Goal: Task Accomplishment & Management: Manage account settings

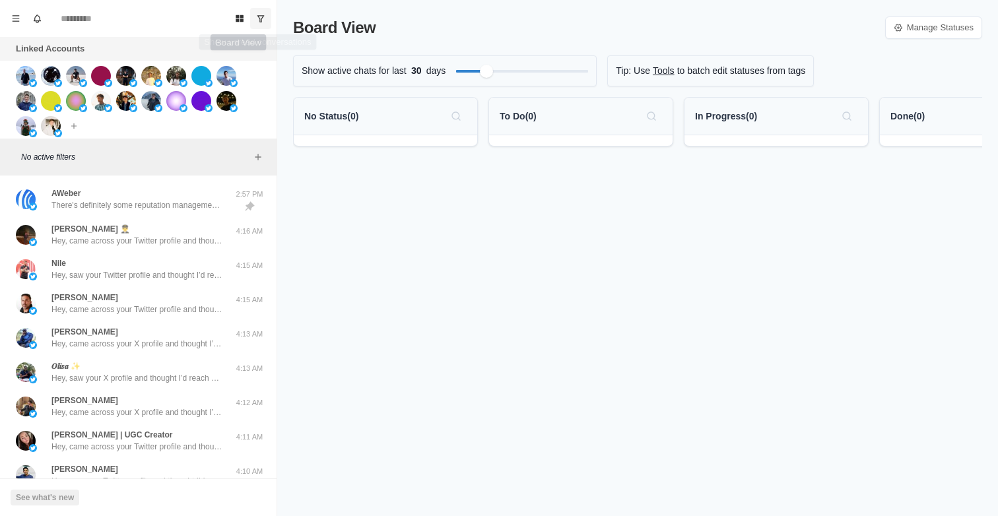
click at [253, 9] on button "Show unread conversations" at bounding box center [260, 18] width 21 height 21
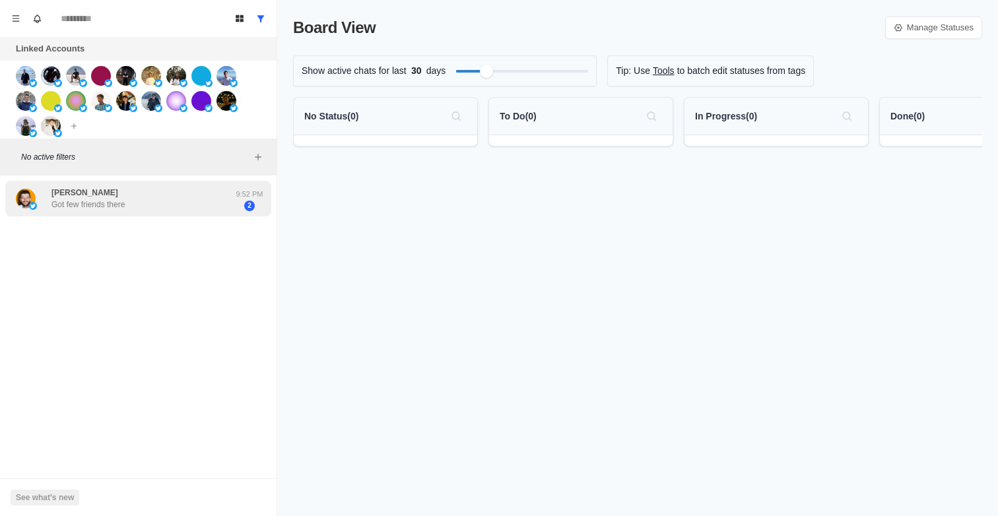
click at [77, 214] on div "Alex Fedotoff Got few friends there 9:52 PM 2" at bounding box center [138, 199] width 266 height 36
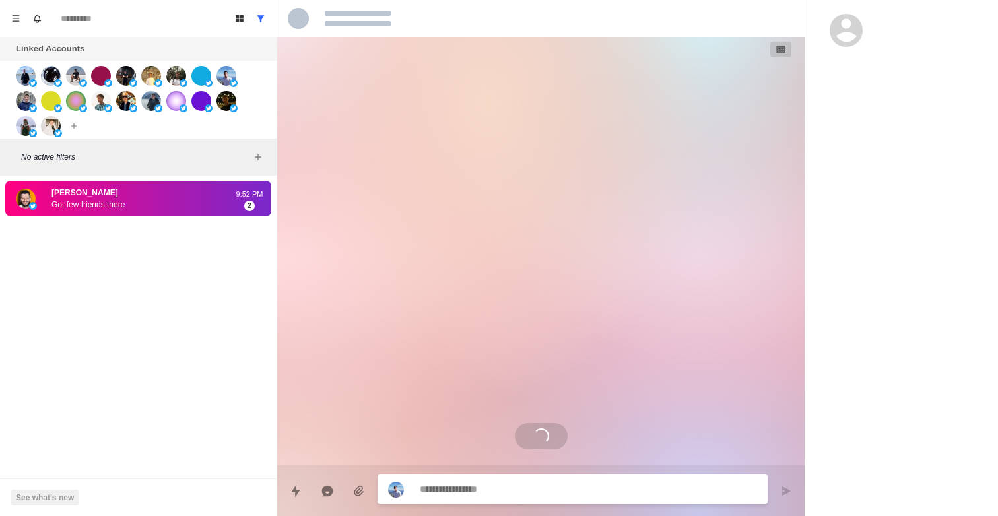
click at [486, 484] on textarea at bounding box center [588, 489] width 337 height 19
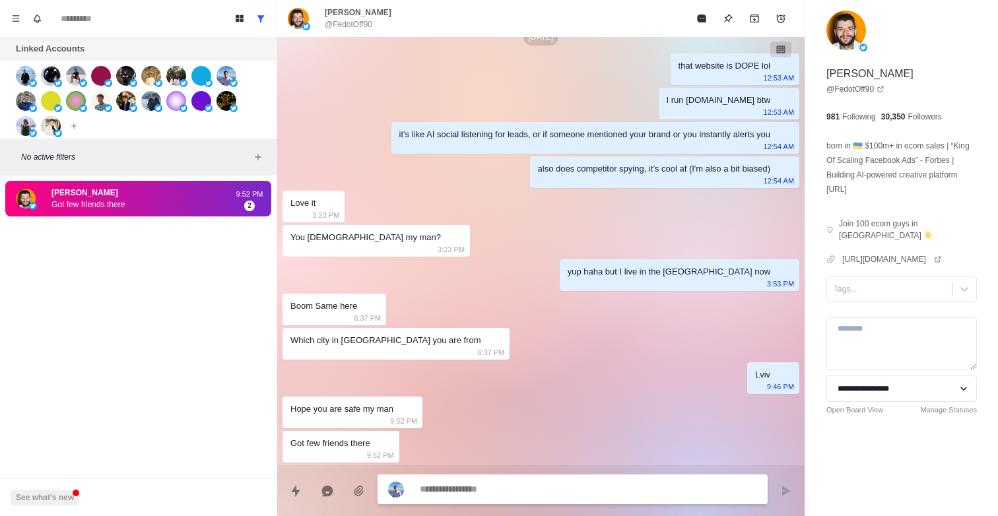
click at [486, 484] on textarea at bounding box center [588, 489] width 337 height 19
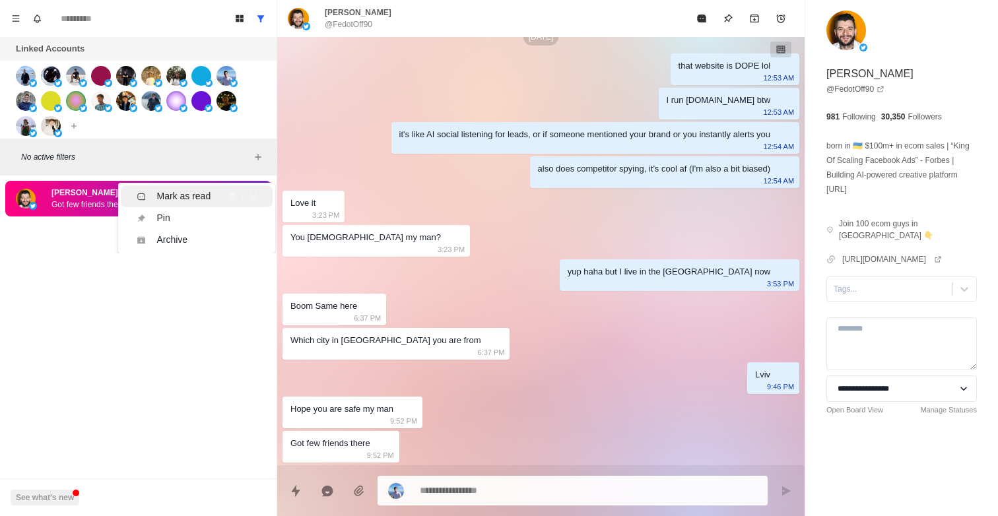
click at [195, 201] on div "Mark as read" at bounding box center [183, 196] width 54 height 14
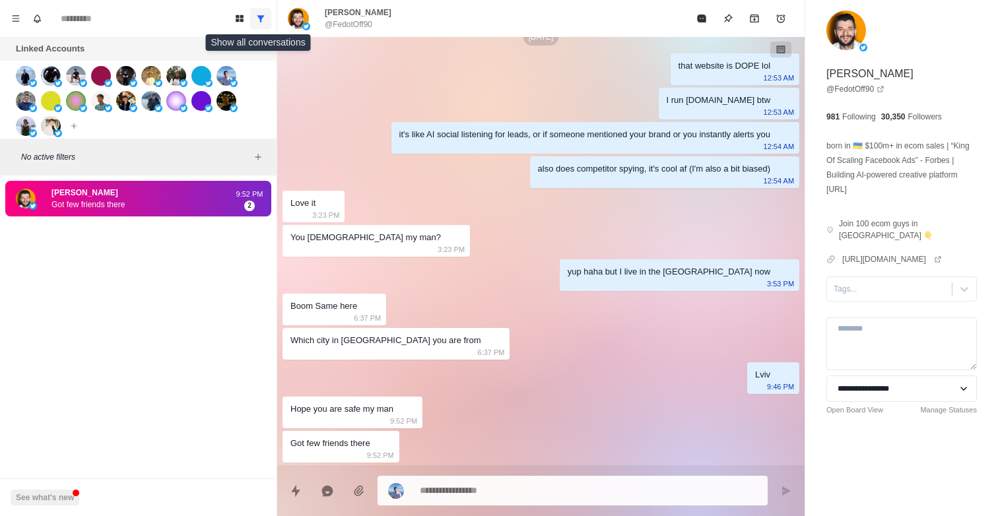
click at [264, 20] on icon "Show all conversations" at bounding box center [260, 18] width 9 height 9
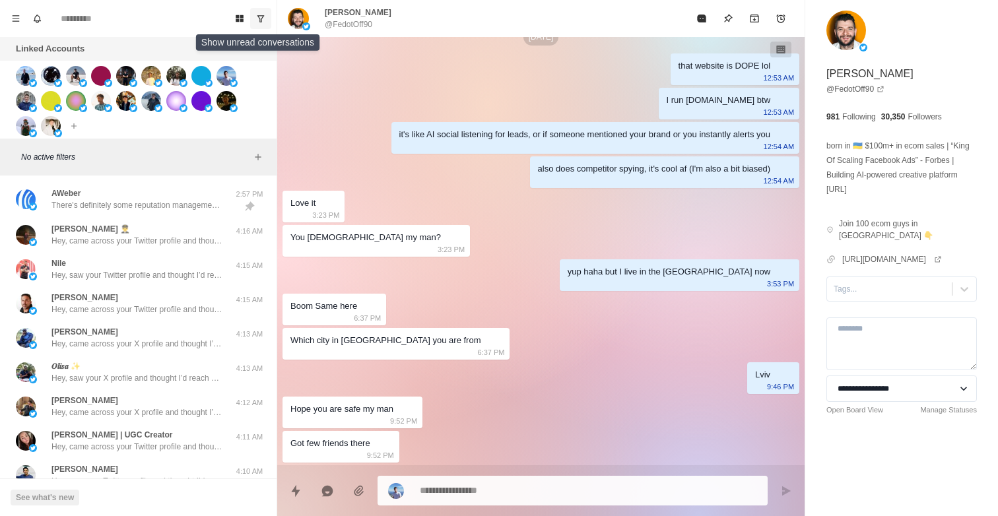
click at [264, 20] on icon "Show unread conversations" at bounding box center [260, 18] width 9 height 9
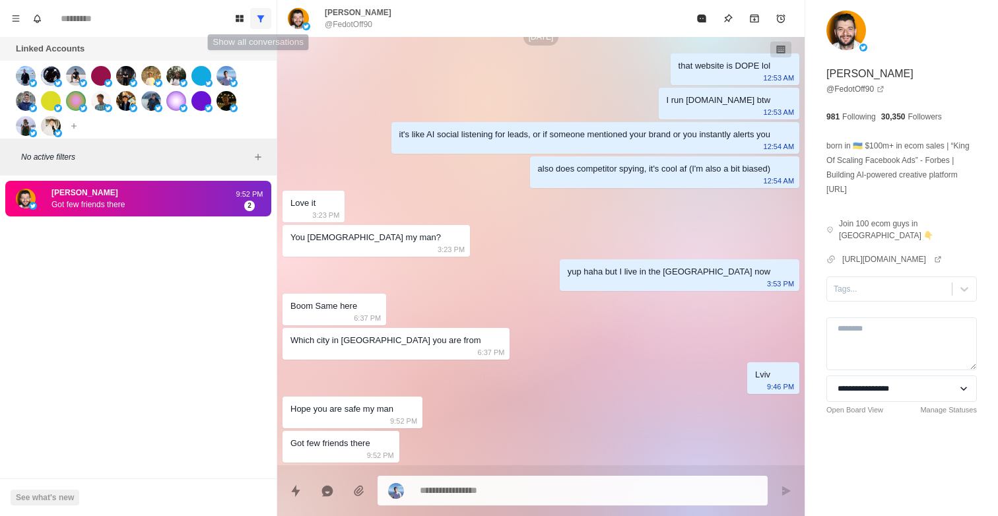
type textarea "*"
